Goal: Task Accomplishment & Management: Manage account settings

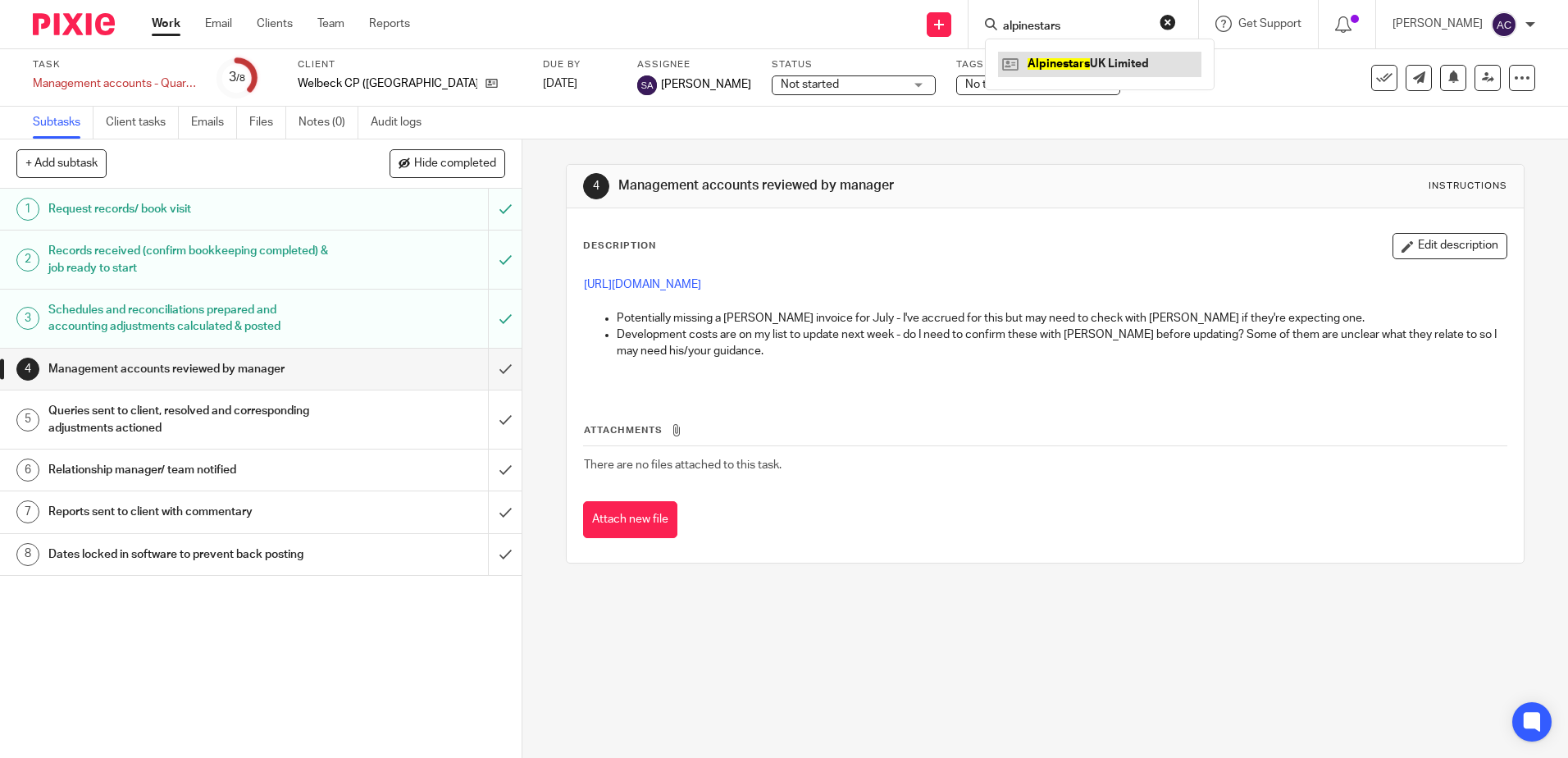
type input "alpinestars"
click at [1079, 67] on link at bounding box center [1100, 64] width 204 height 25
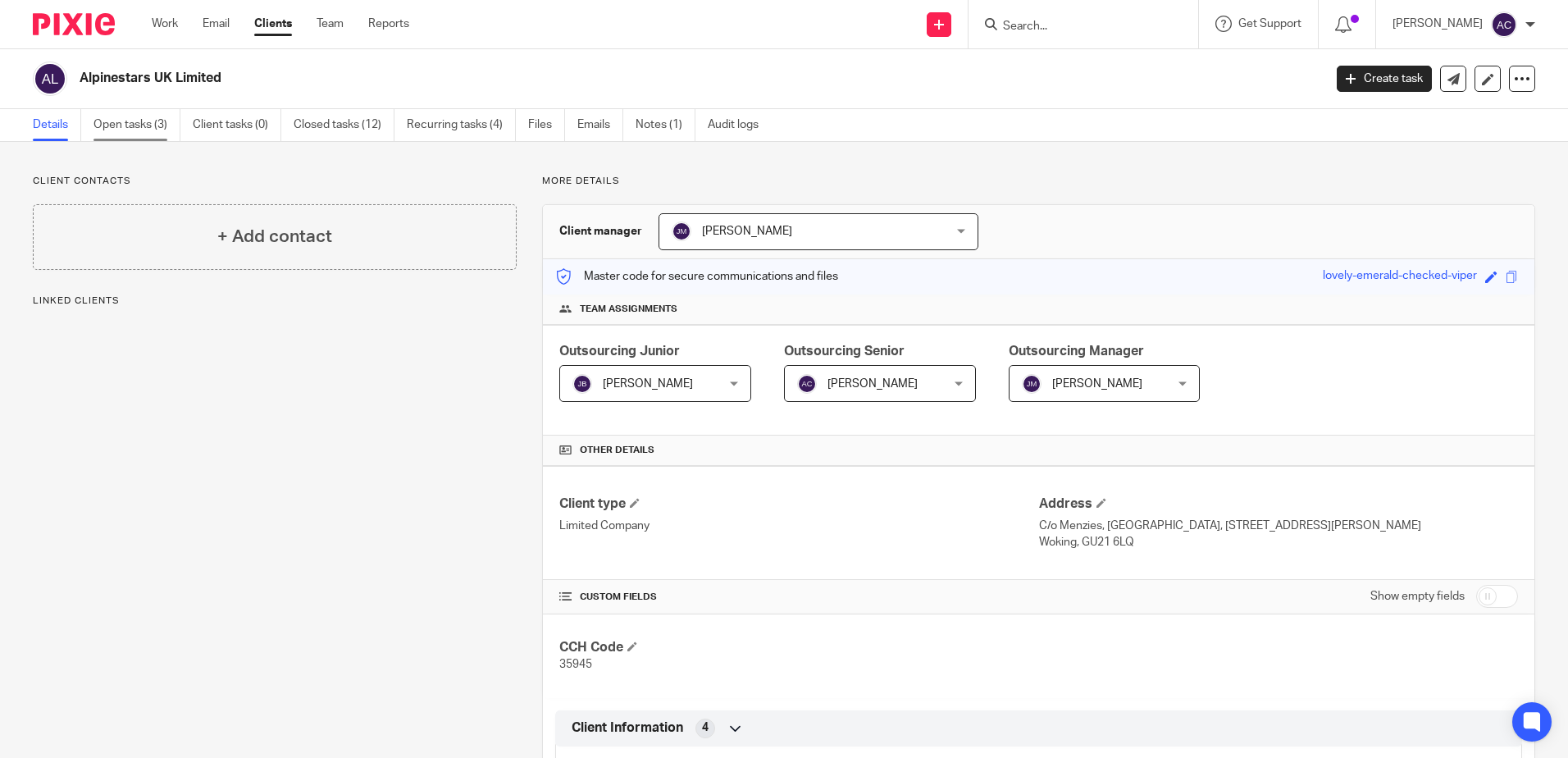
click at [137, 124] on link "Open tasks (3)" at bounding box center [137, 125] width 87 height 32
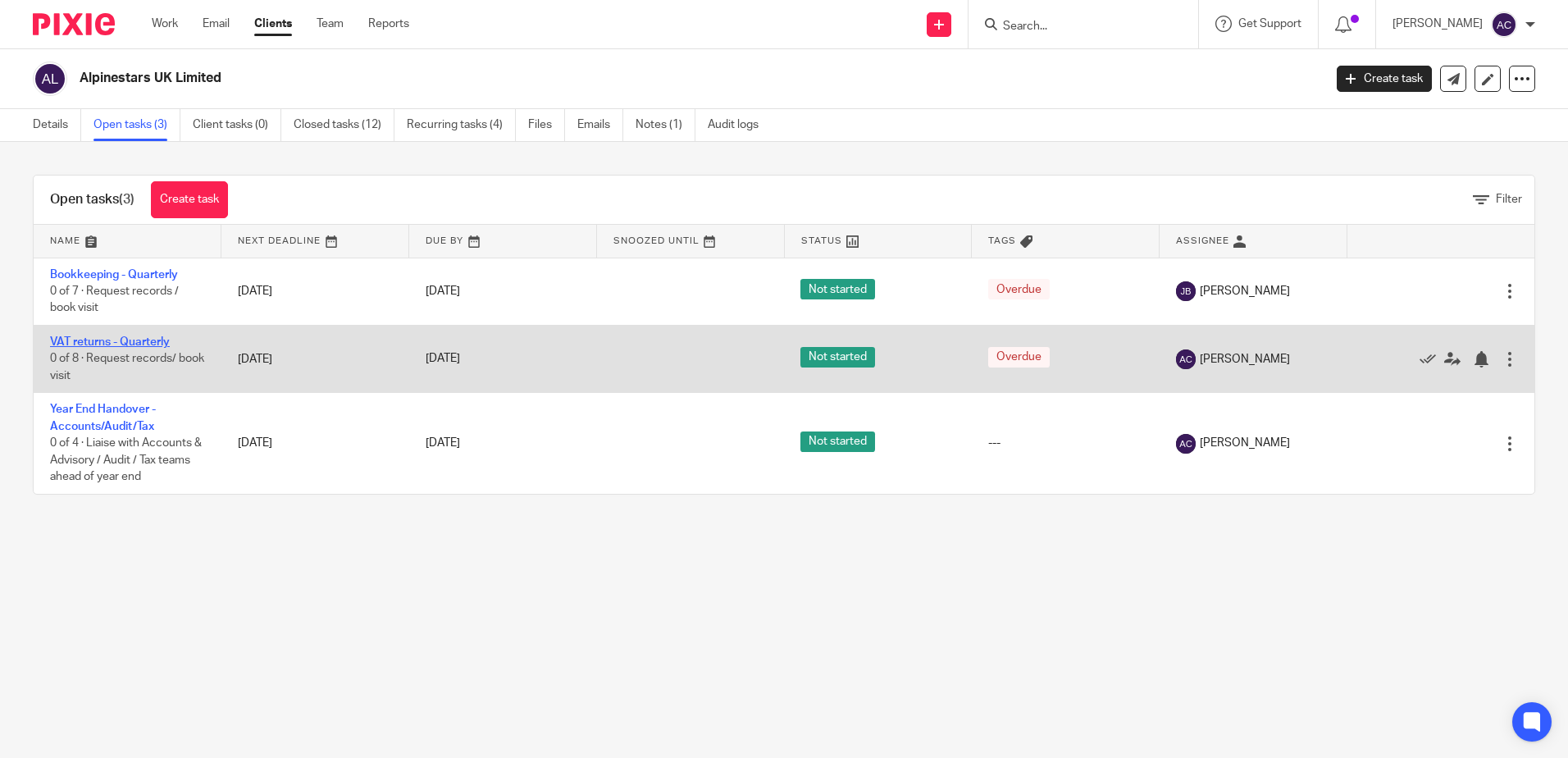
click at [109, 343] on link "VAT returns - Quarterly" at bounding box center [109, 342] width 120 height 12
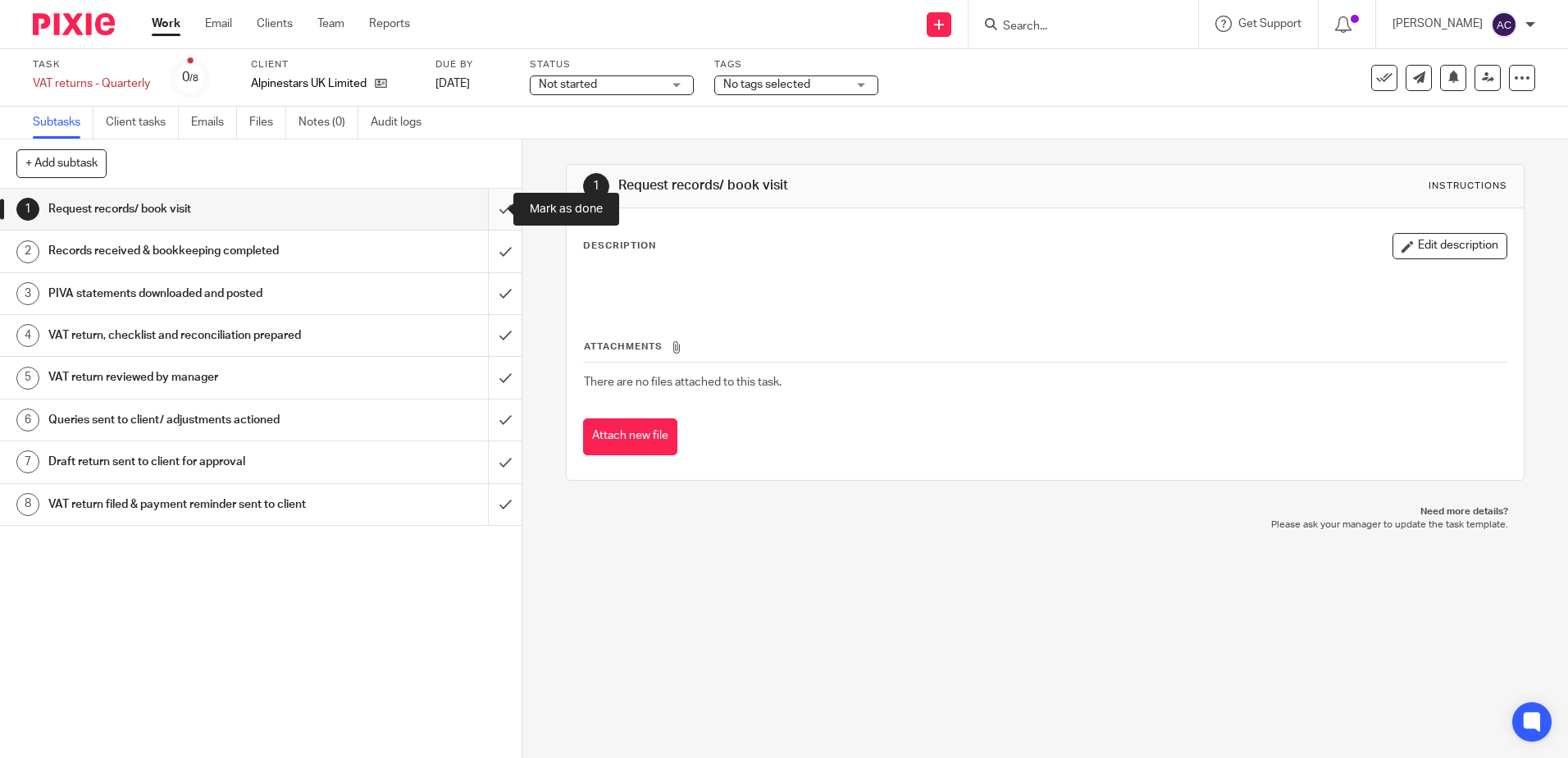
click at [497, 212] on input "submit" at bounding box center [261, 209] width 521 height 41
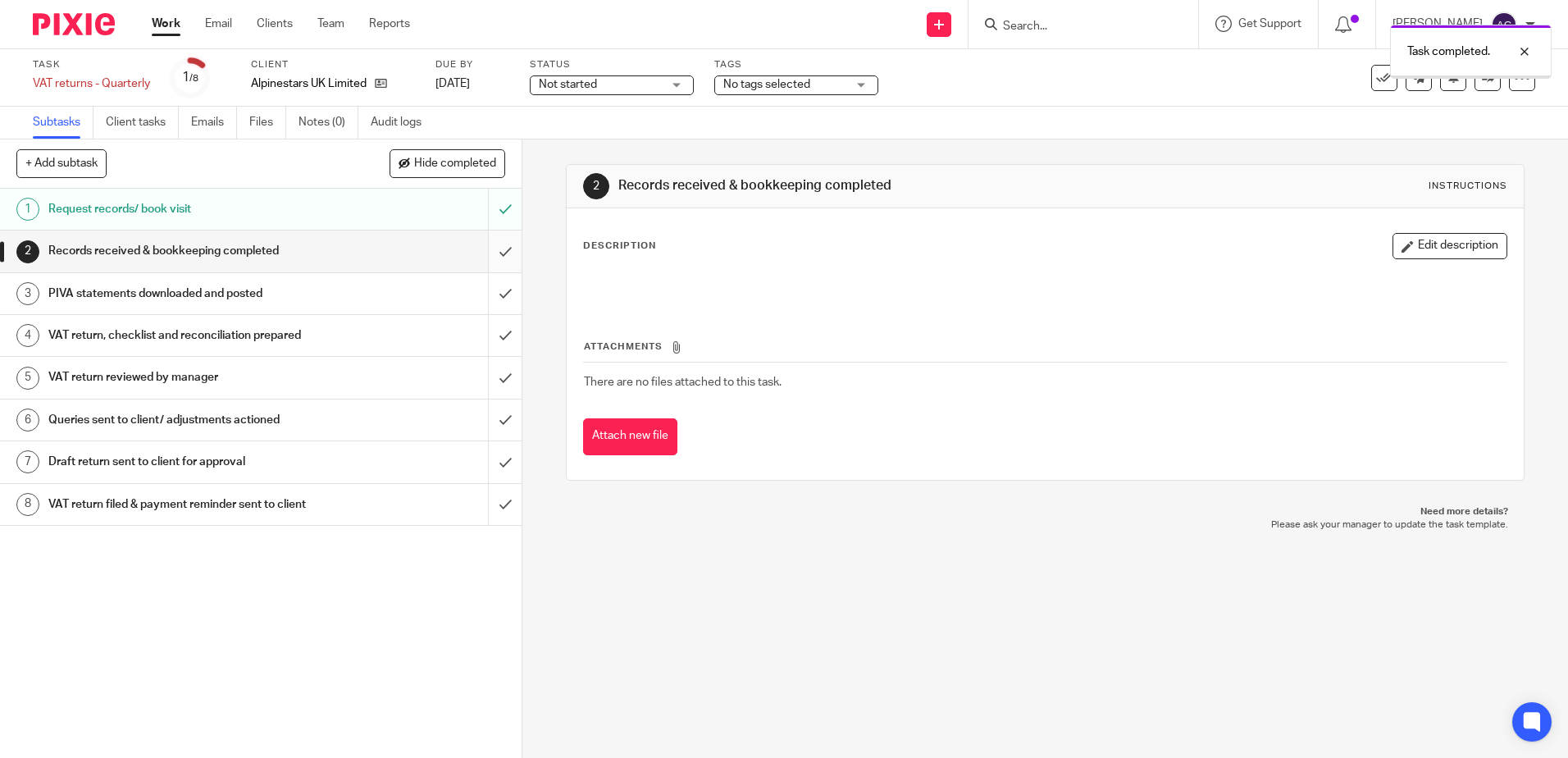
click at [495, 252] on input "submit" at bounding box center [261, 251] width 521 height 41
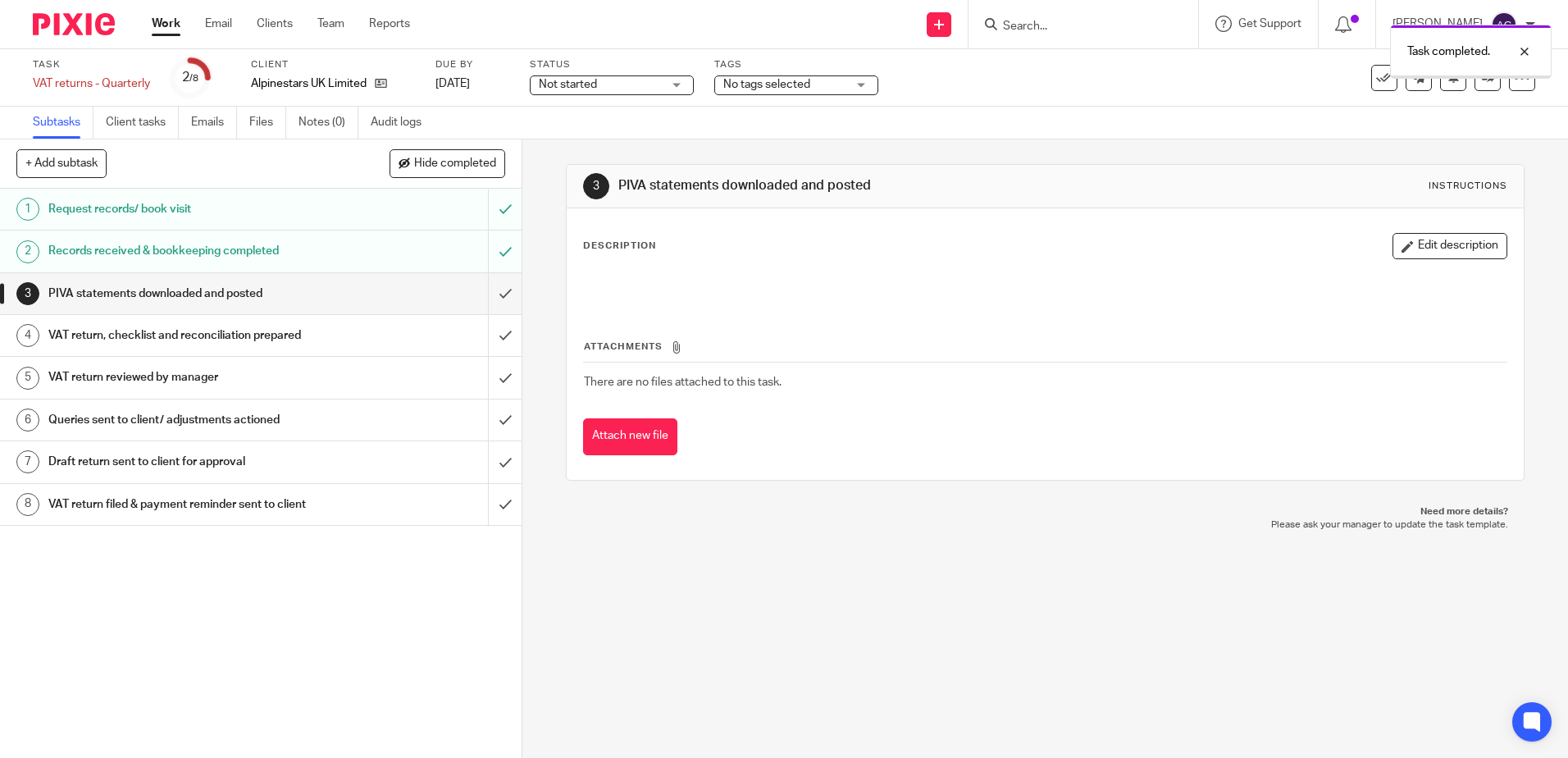
click at [495, 291] on input "submit" at bounding box center [261, 294] width 521 height 41
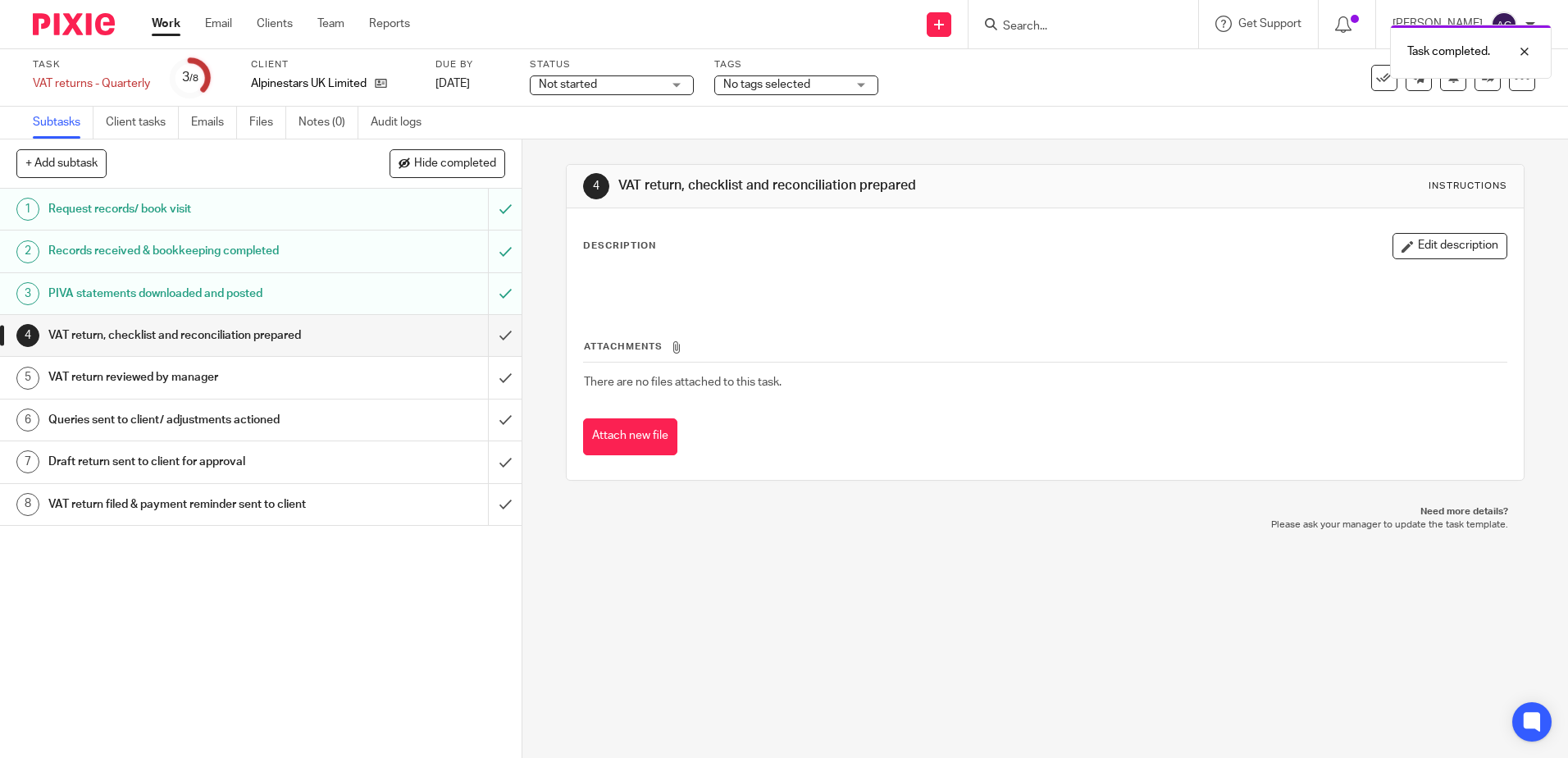
click at [1442, 236] on button "Edit description" at bounding box center [1450, 246] width 115 height 26
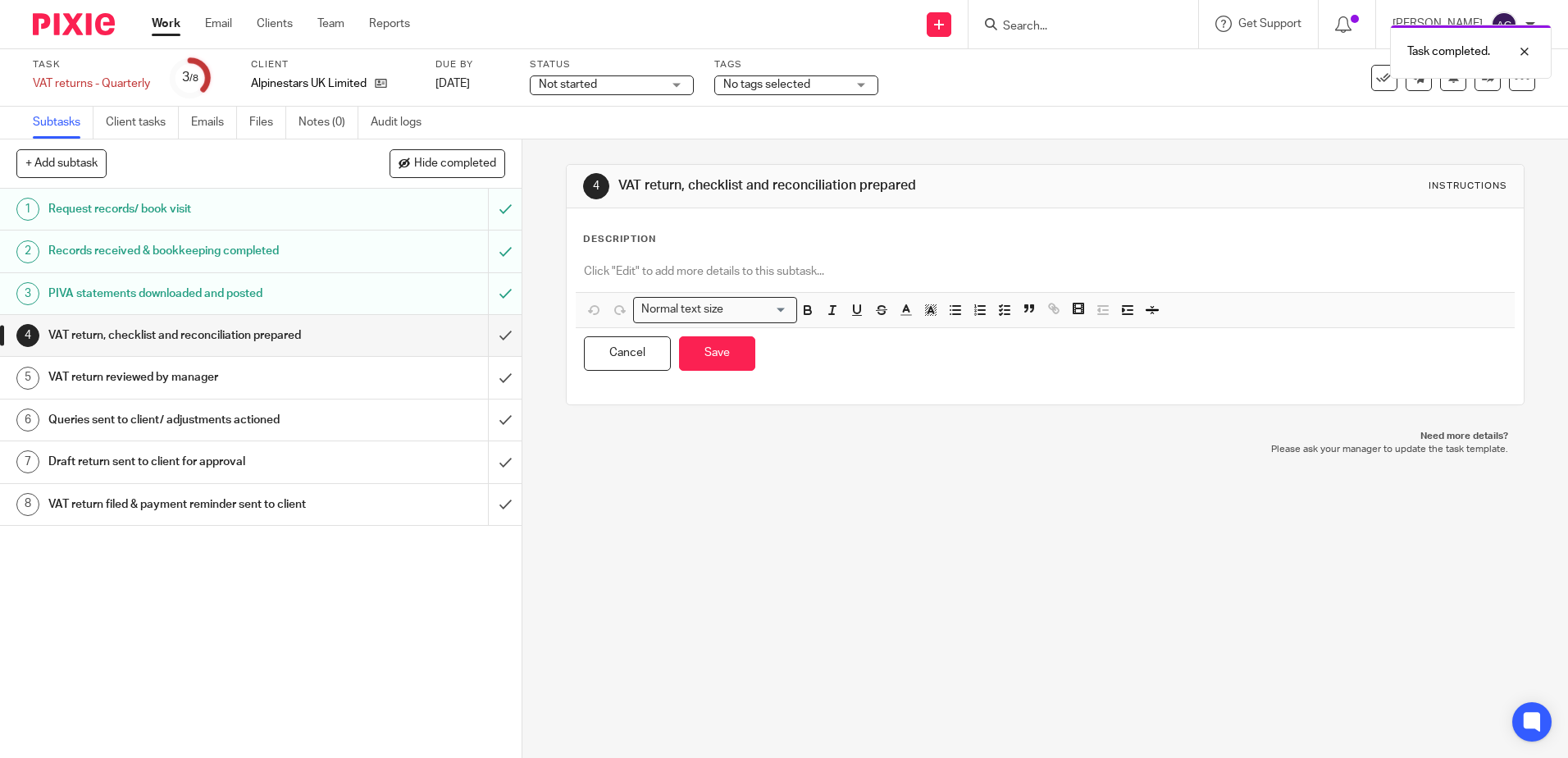
click at [769, 263] on p at bounding box center [1045, 271] width 922 height 16
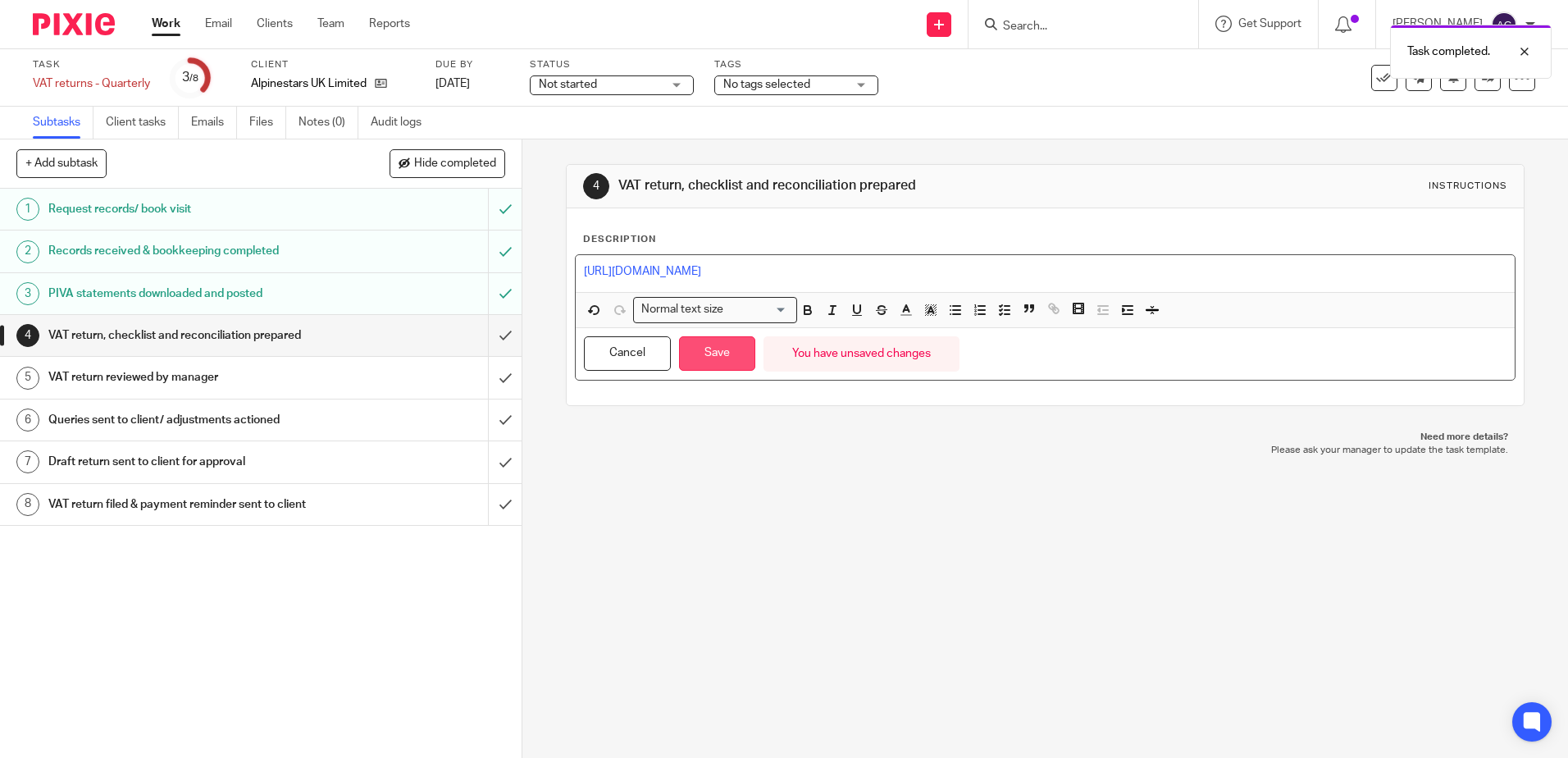
click at [721, 353] on button "Save" at bounding box center [717, 354] width 77 height 36
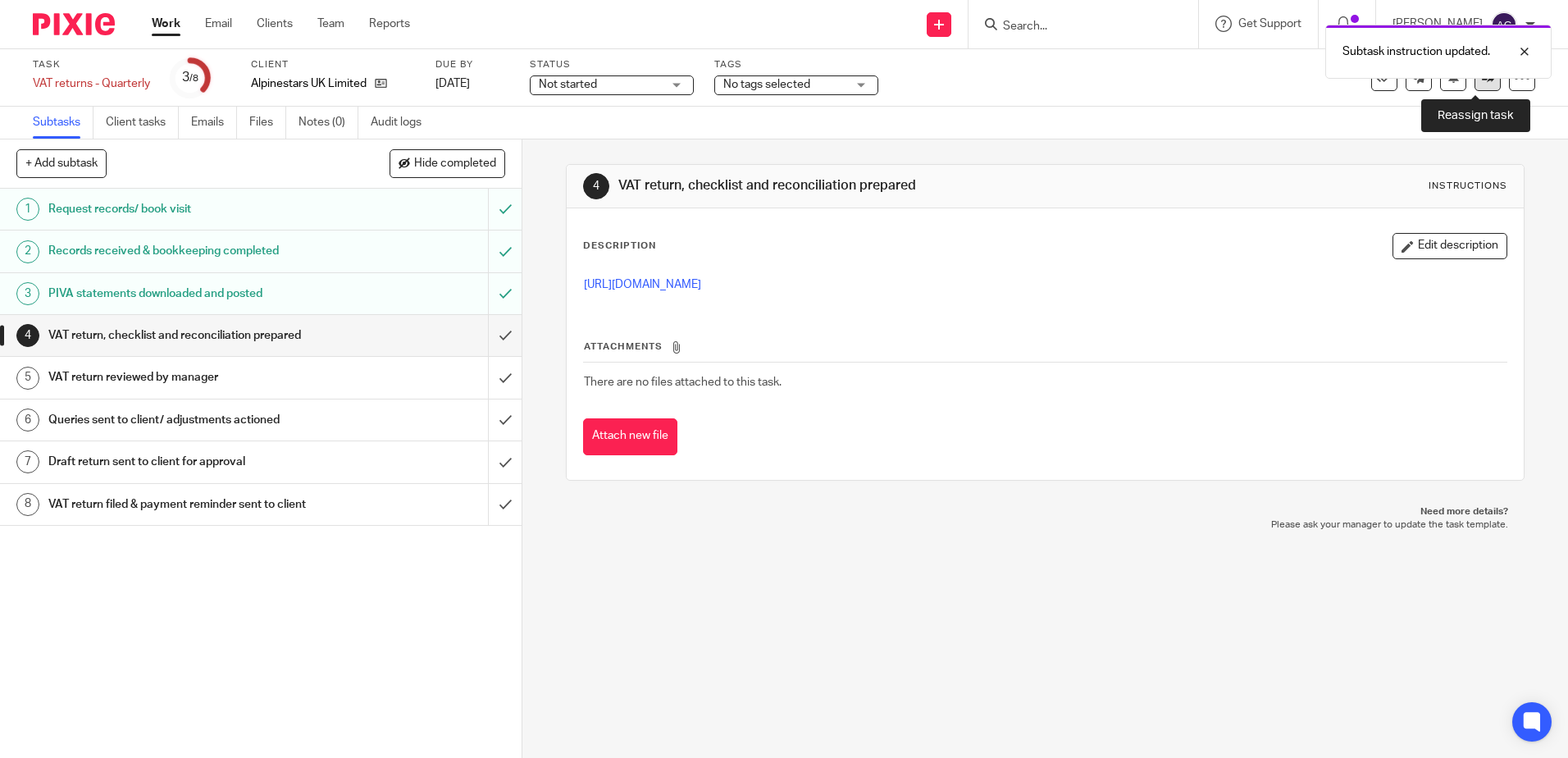
click at [1483, 83] on icon at bounding box center [1489, 77] width 12 height 12
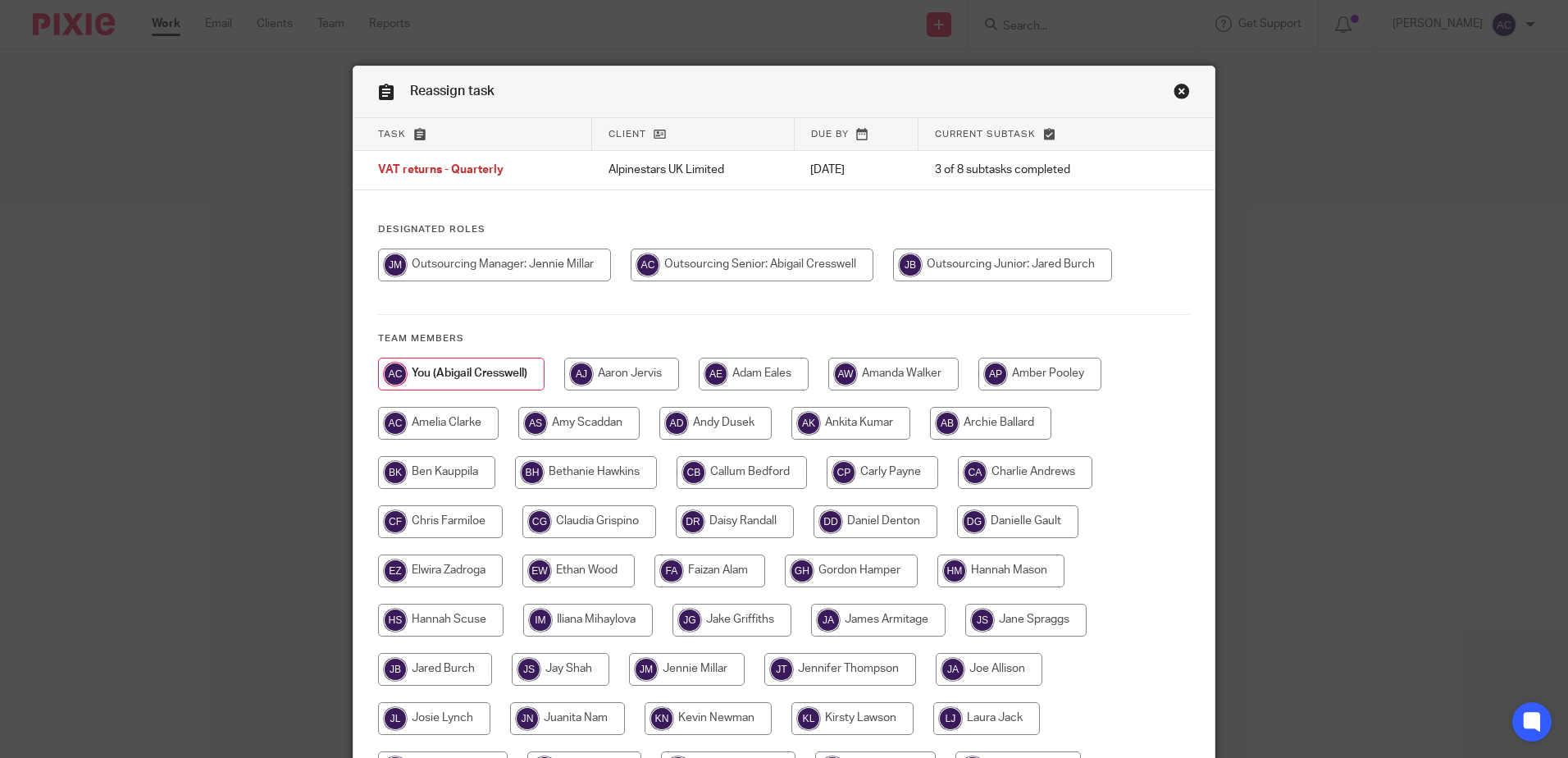
click at [1174, 93] on link "Close this dialog window" at bounding box center [1182, 93] width 16 height 22
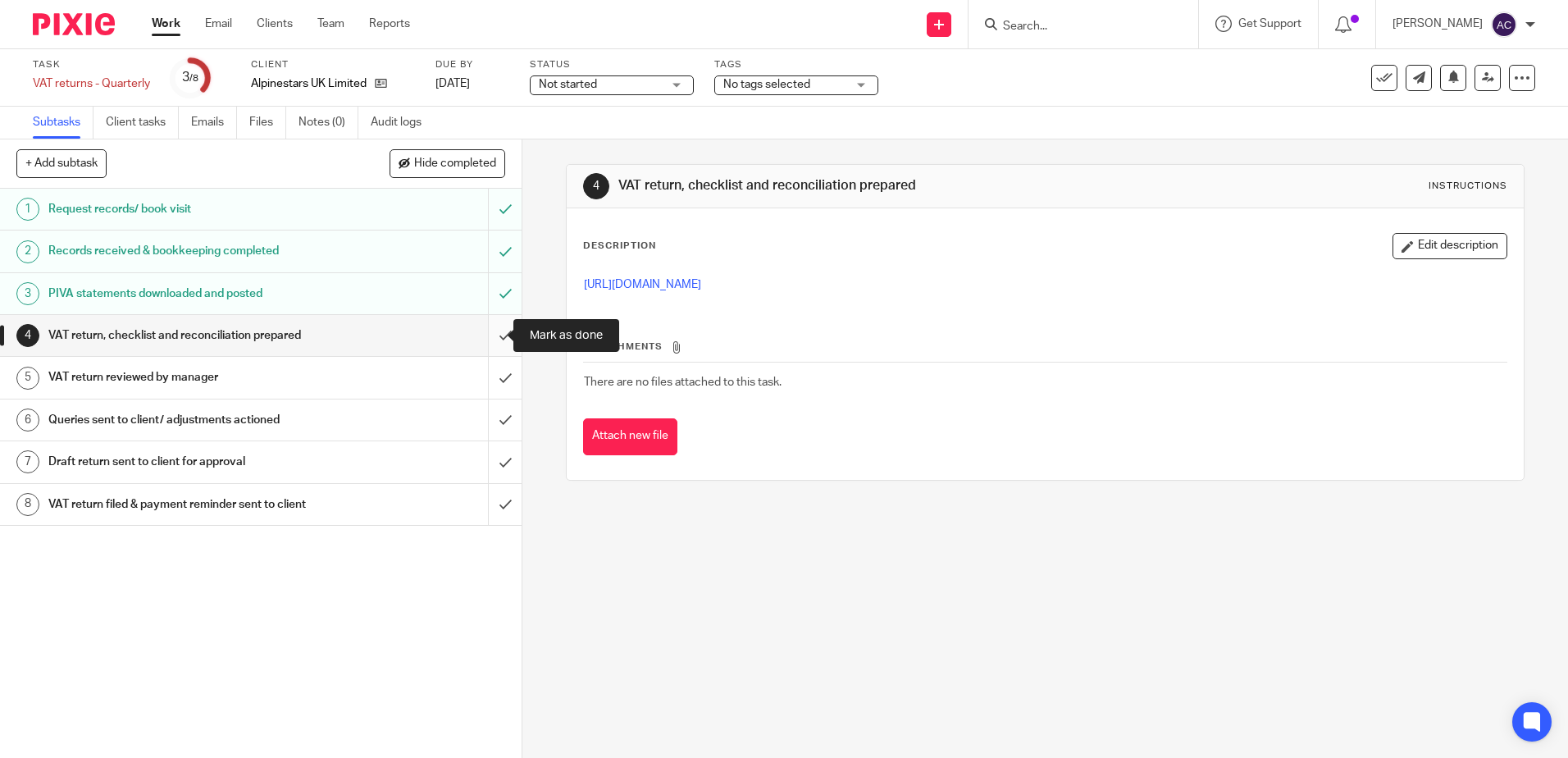
click at [487, 335] on input "submit" at bounding box center [261, 335] width 521 height 41
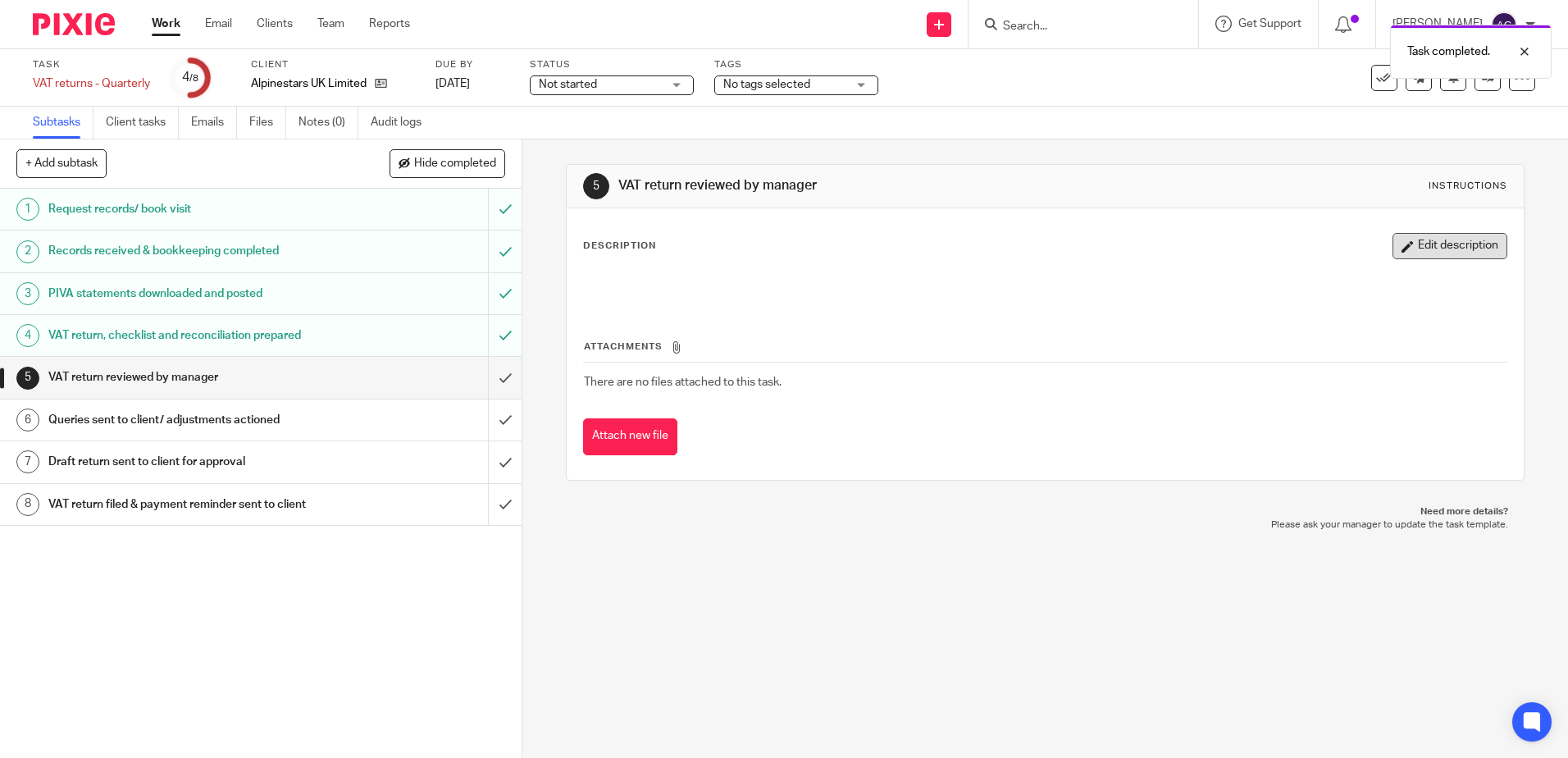
click at [1420, 253] on button "Edit description" at bounding box center [1450, 246] width 115 height 26
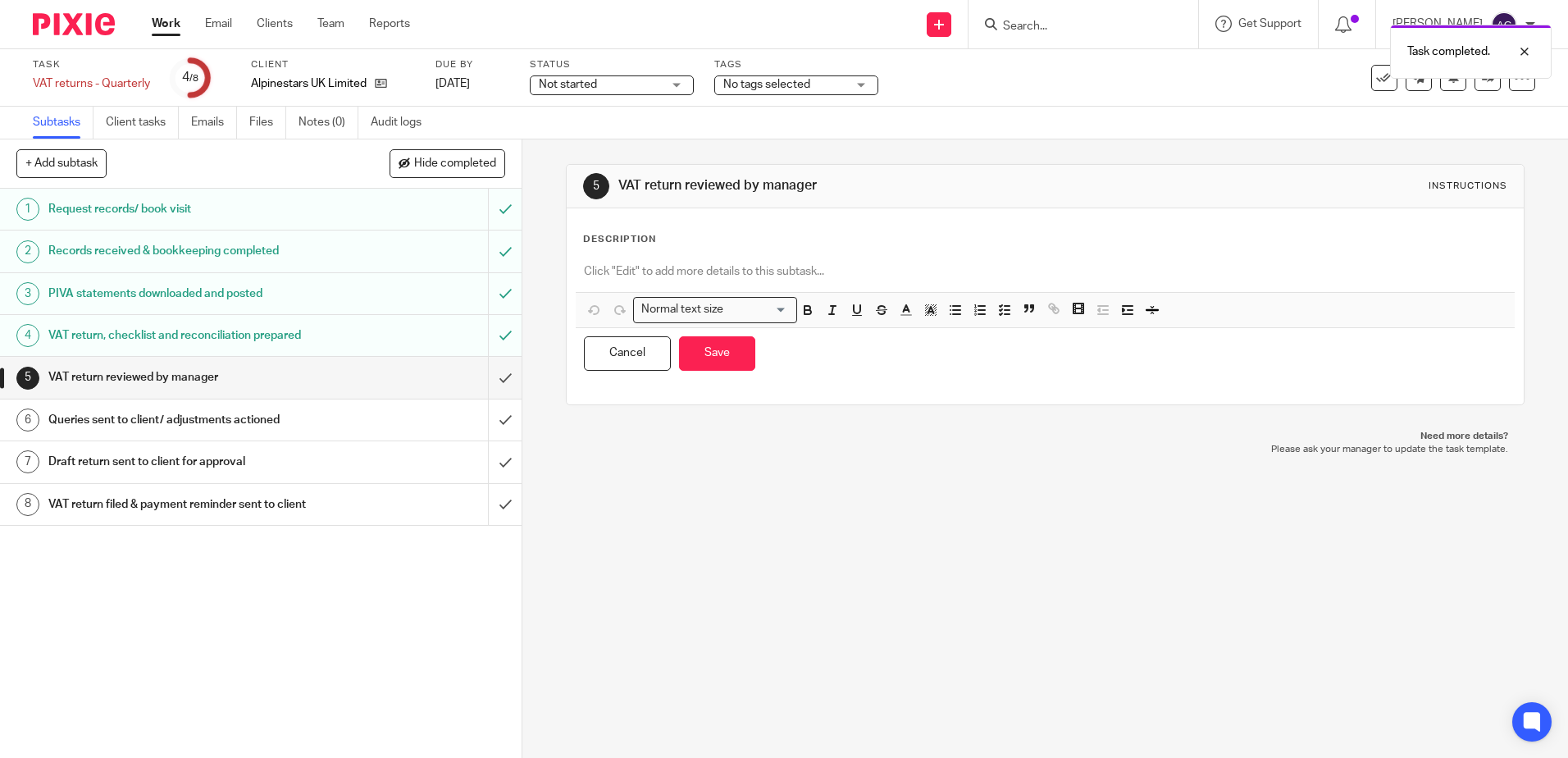
click at [756, 278] on p at bounding box center [1045, 271] width 922 height 16
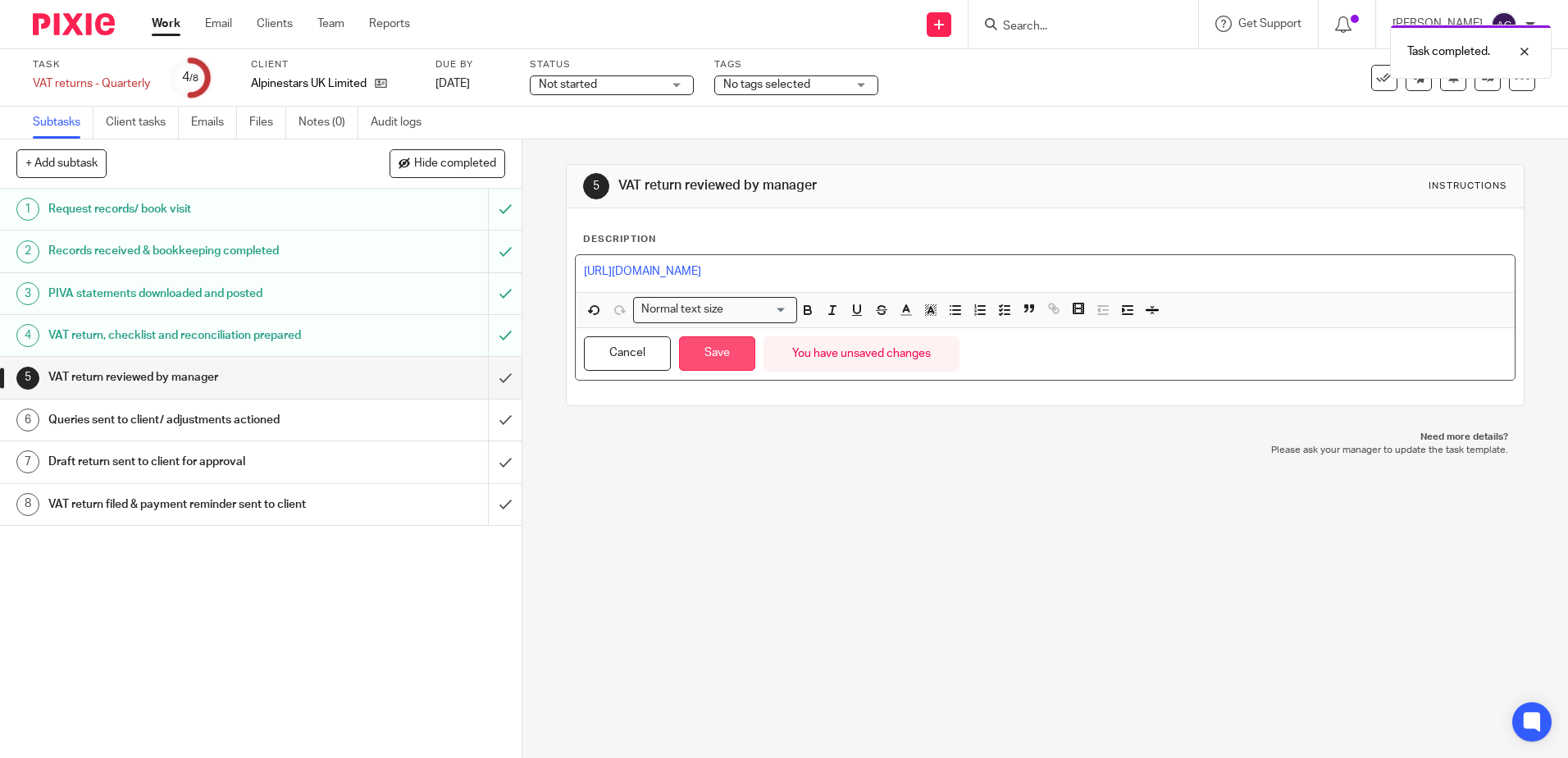
click at [738, 349] on button "Save" at bounding box center [717, 354] width 77 height 36
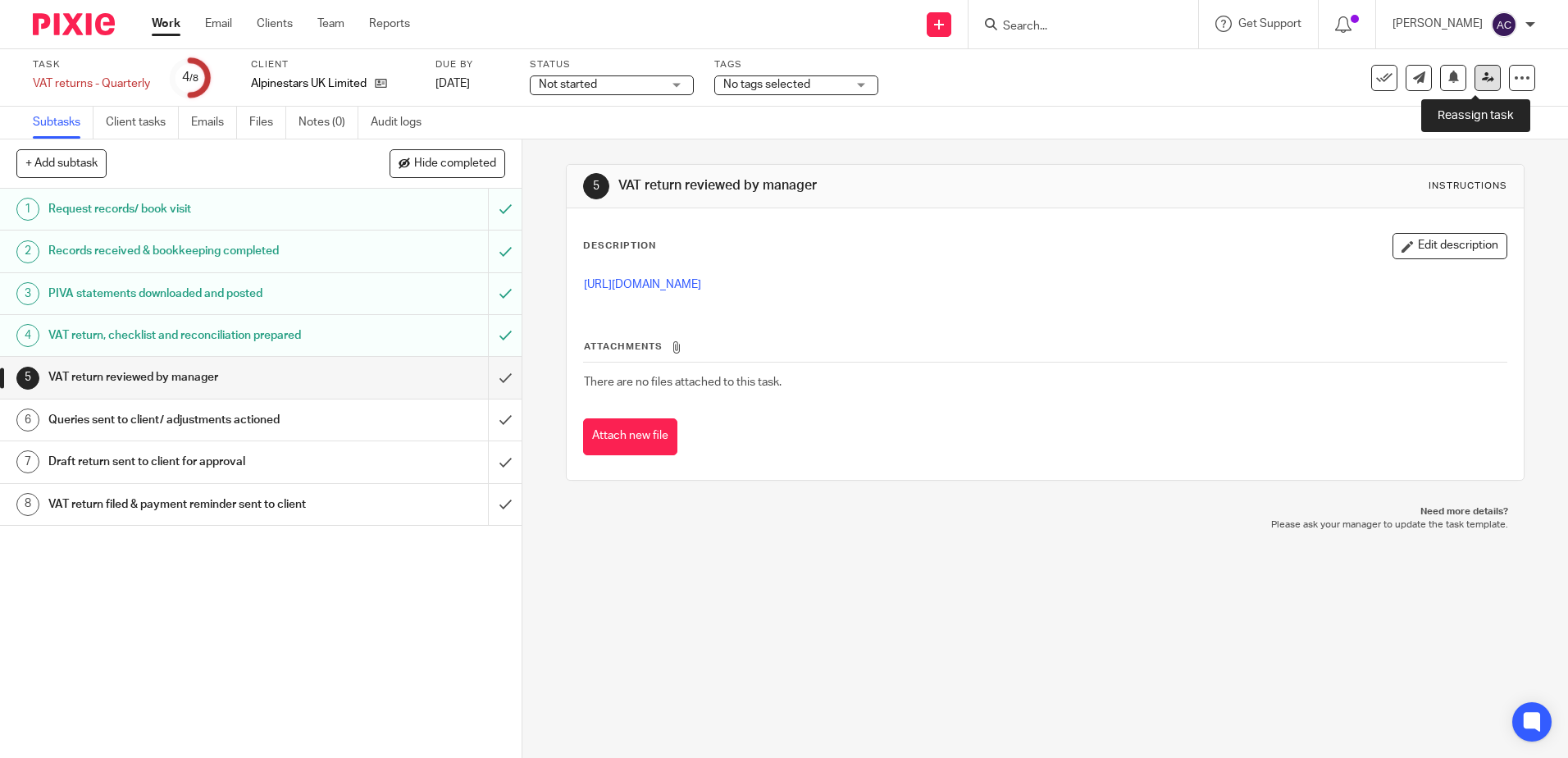
click at [1475, 87] on link at bounding box center [1487, 77] width 26 height 26
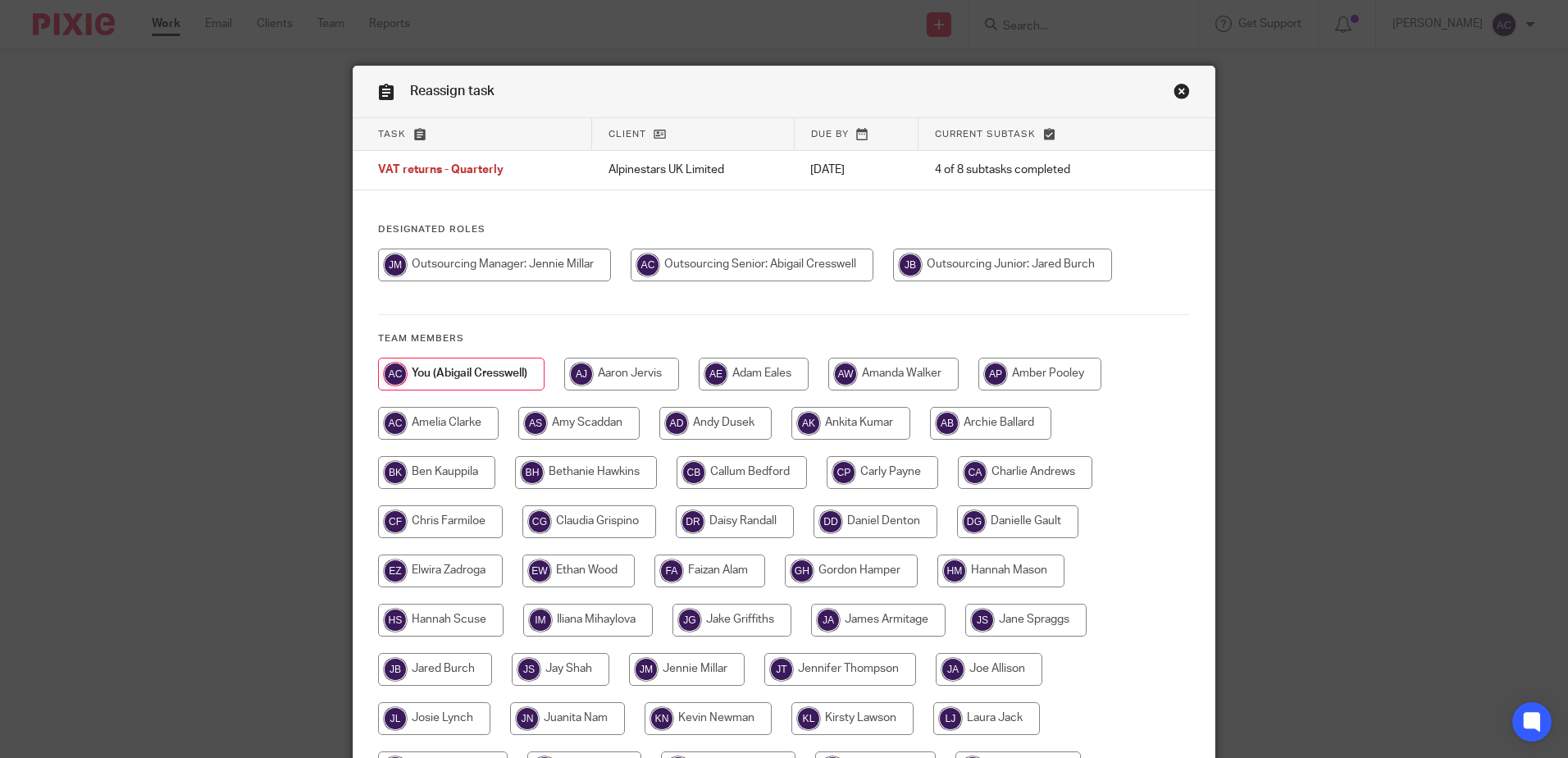
click at [542, 264] on input "radio" at bounding box center [495, 264] width 233 height 33
radio input "true"
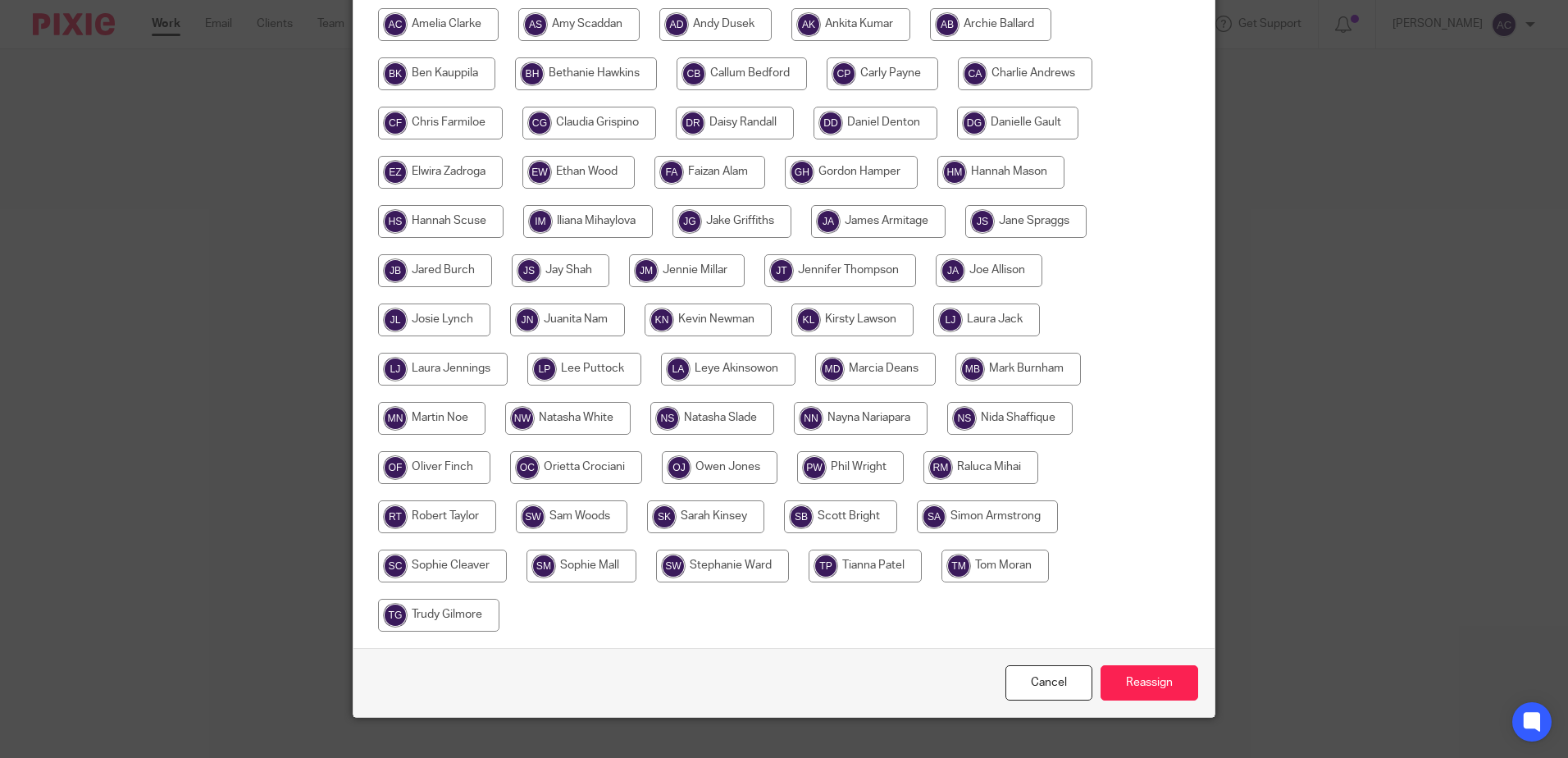
scroll to position [424, 0]
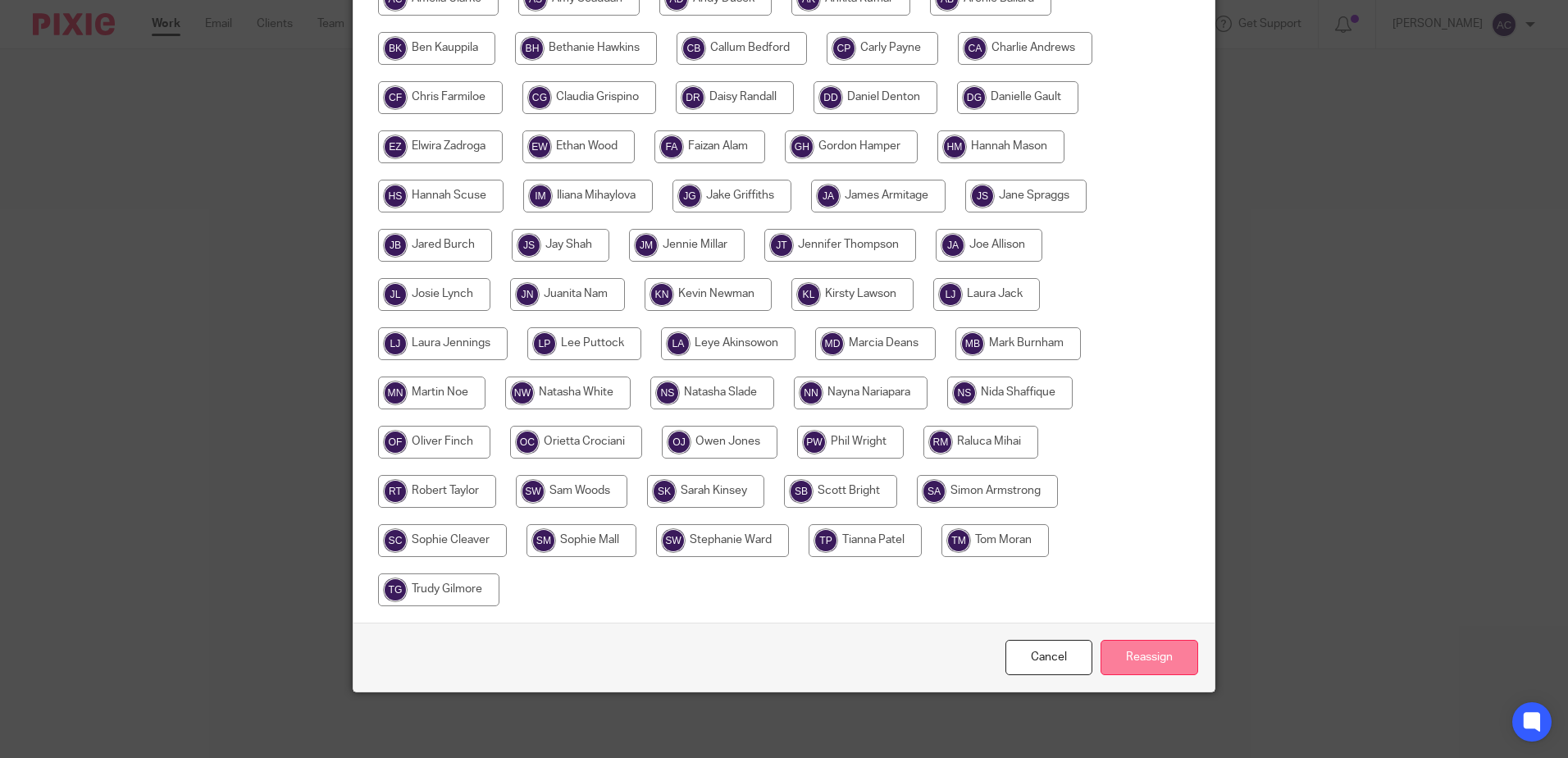
click at [1136, 646] on input "Reassign" at bounding box center [1150, 657] width 98 height 36
